Goal: Information Seeking & Learning: Learn about a topic

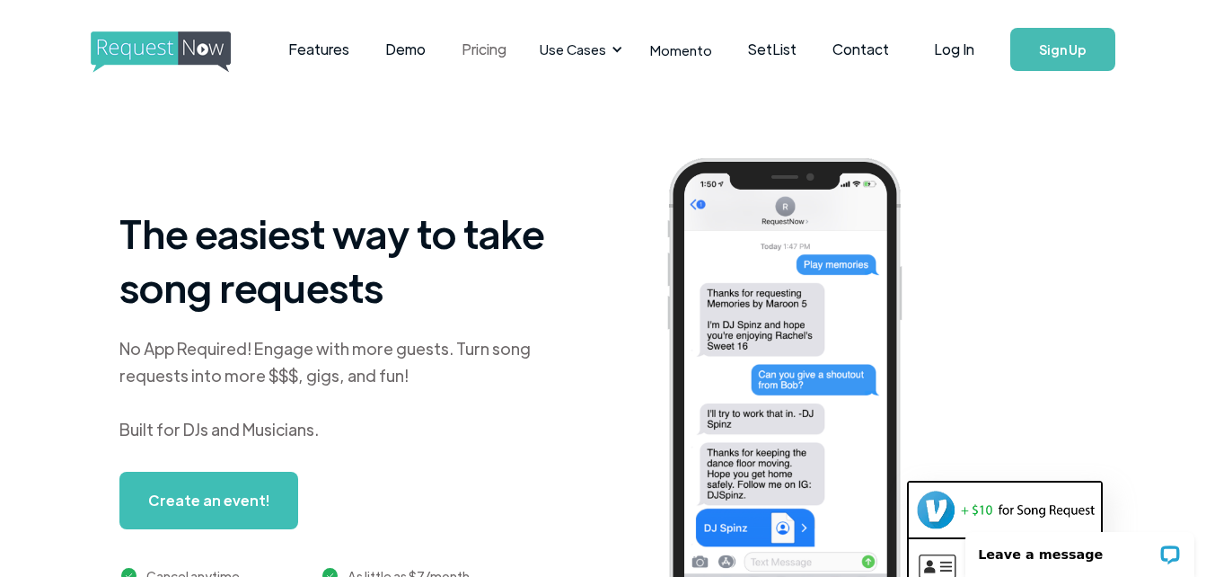
click at [488, 57] on link "Pricing" at bounding box center [484, 50] width 81 height 56
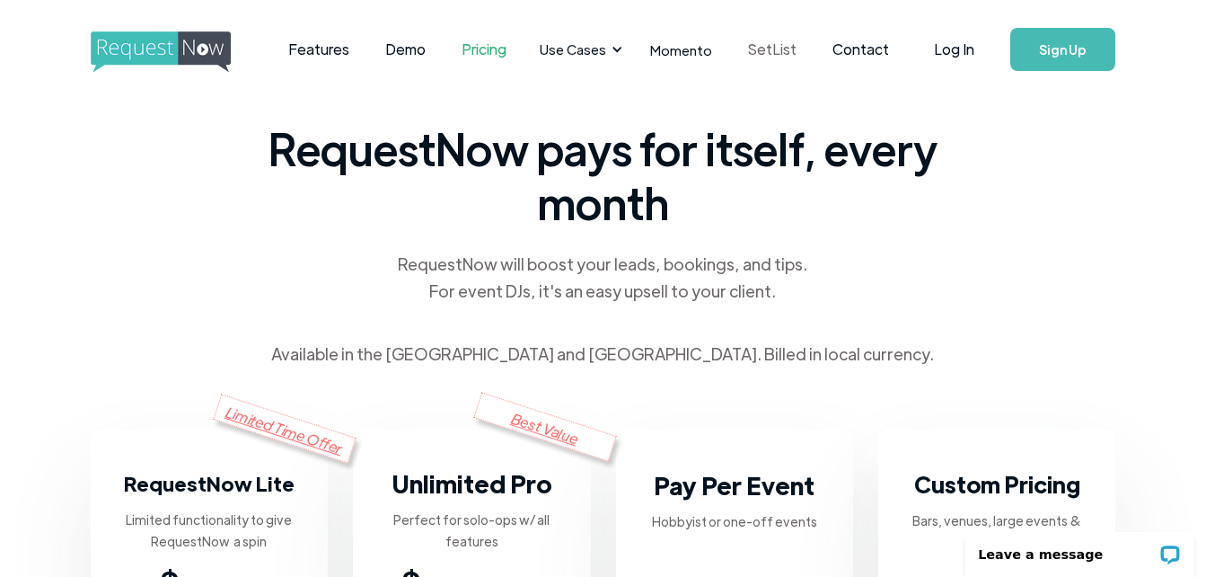
click at [779, 49] on link "SetList" at bounding box center [772, 50] width 84 height 56
